Goal: Check status

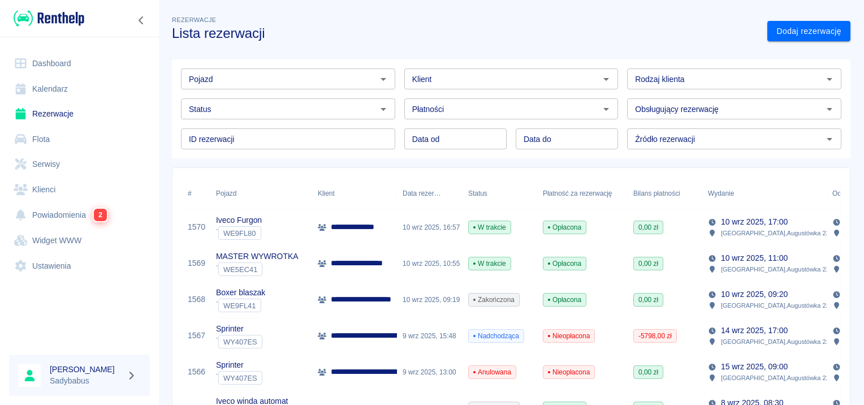
click at [58, 116] on link "Rezerwacje" at bounding box center [79, 113] width 141 height 25
